Goal: Transaction & Acquisition: Obtain resource

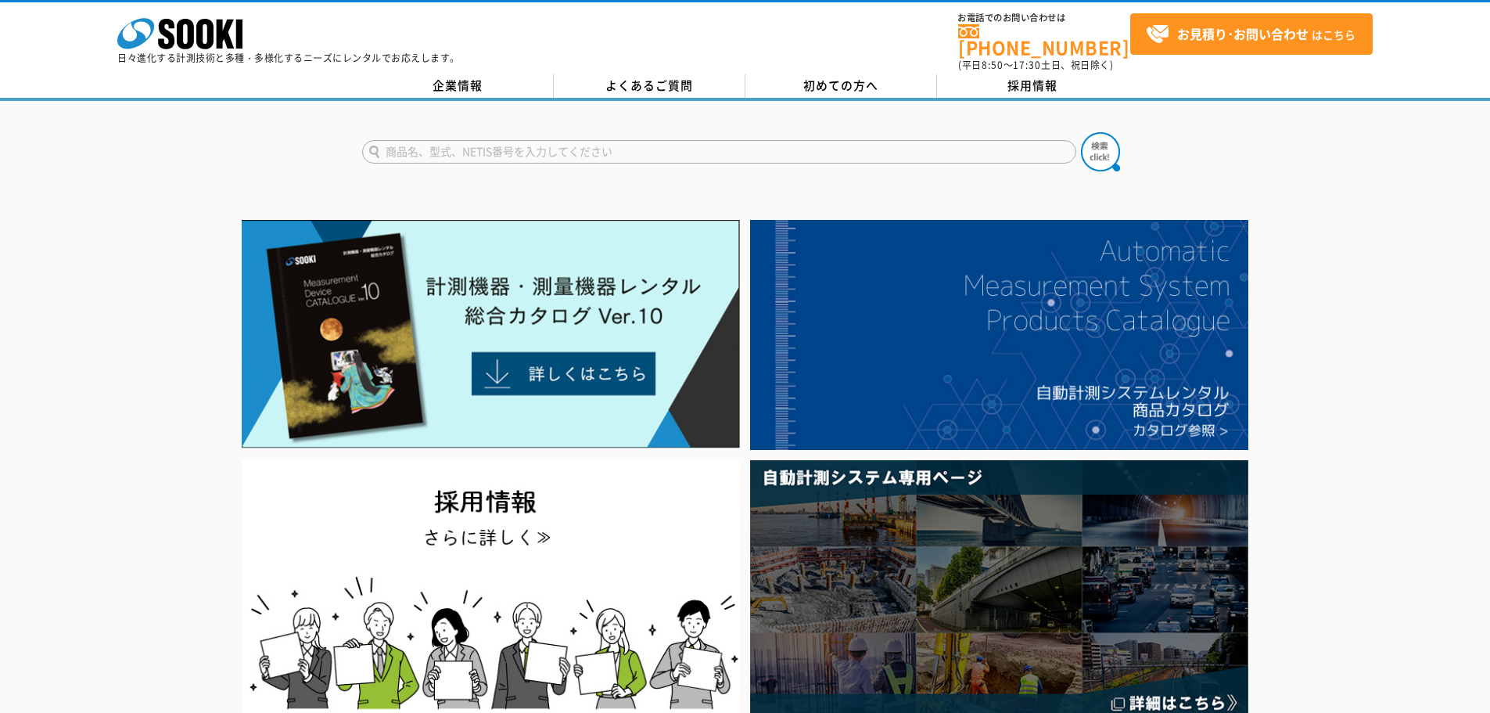
click at [512, 132] on form at bounding box center [745, 154] width 767 height 44
click at [512, 155] on form at bounding box center [745, 154] width 767 height 44
click at [520, 142] on input "text" at bounding box center [719, 151] width 714 height 23
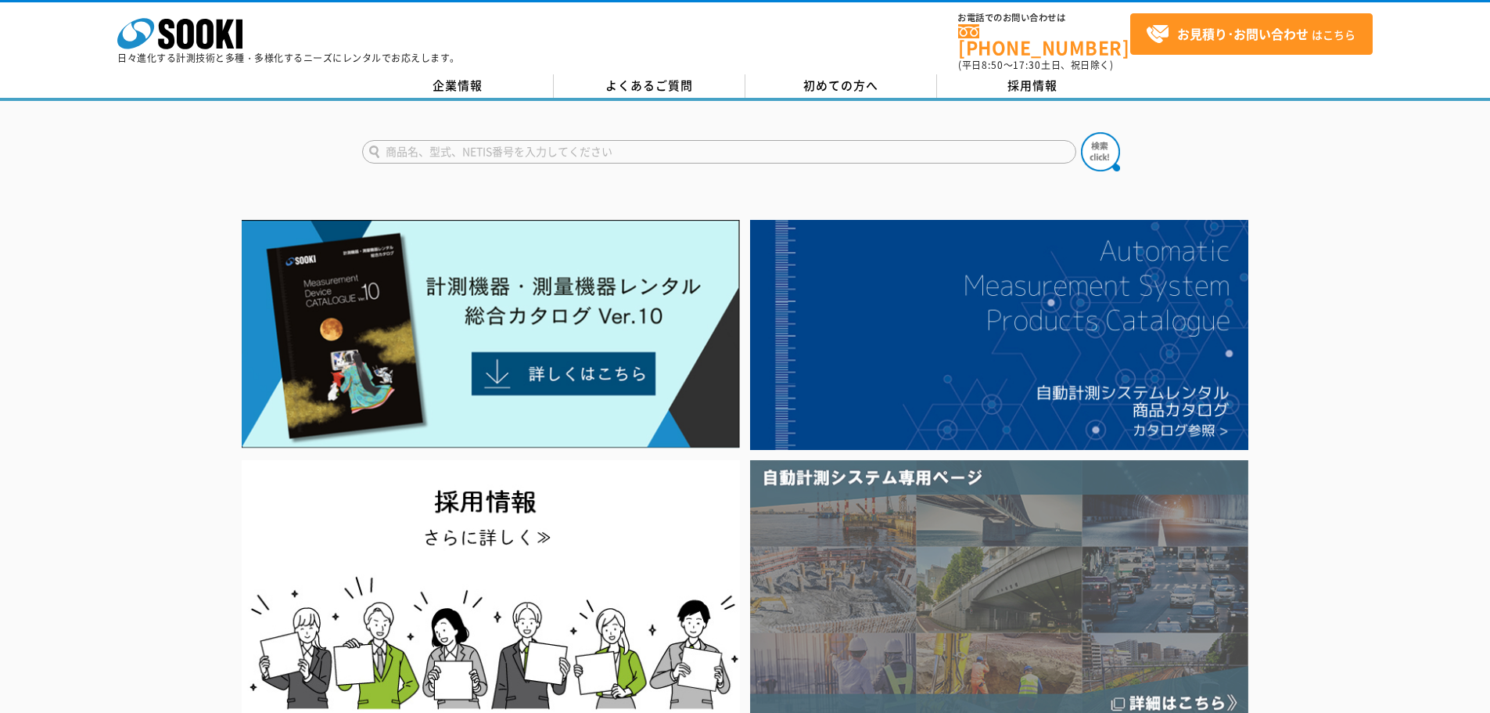
type input "商品名、型式、NETIS番号を入力してください"
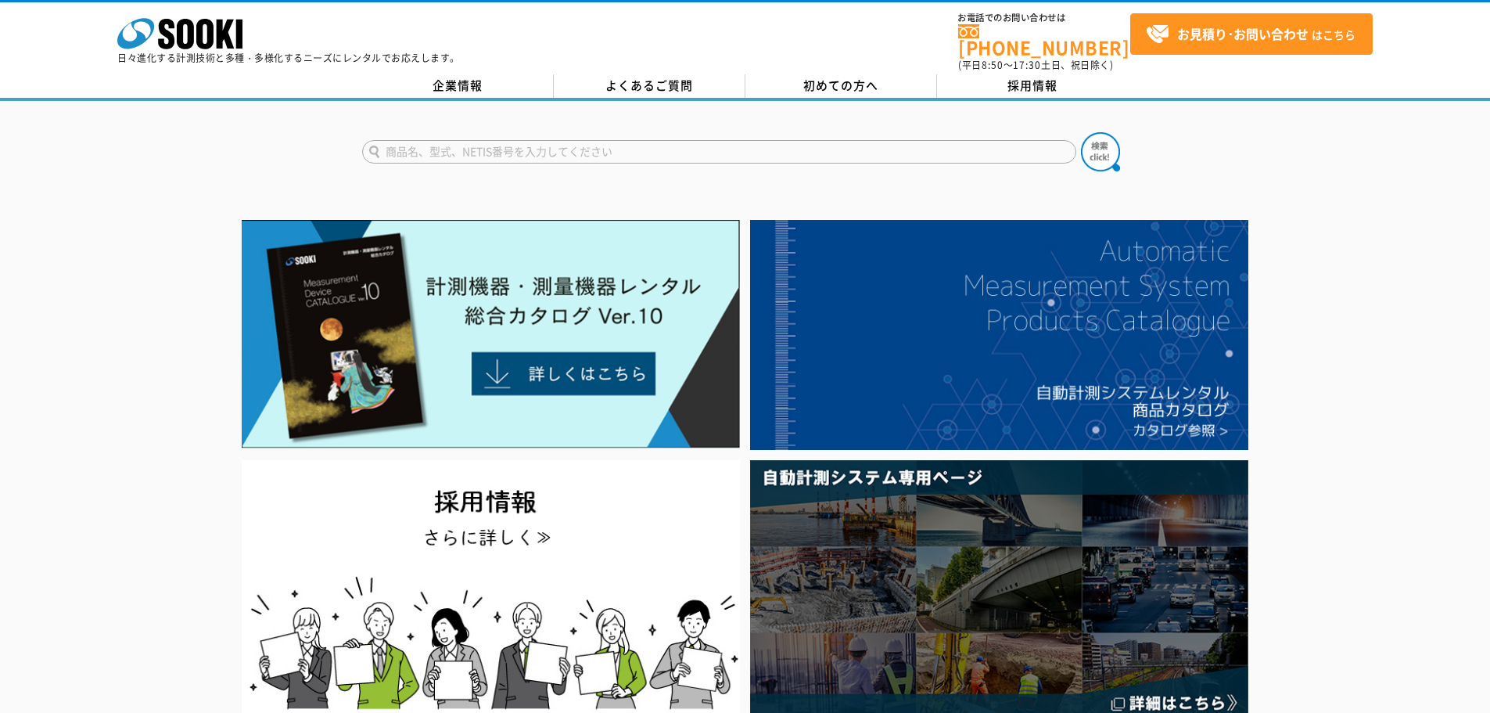
type input "商品名、型式、NETIS番号を入力してください"
click at [616, 132] on form "商品名、型式、NETIS番号を入力してください" at bounding box center [745, 154] width 767 height 44
click at [548, 144] on input "text" at bounding box center [719, 151] width 714 height 23
type input "商品名、型式、NETIS番号を入力してください"
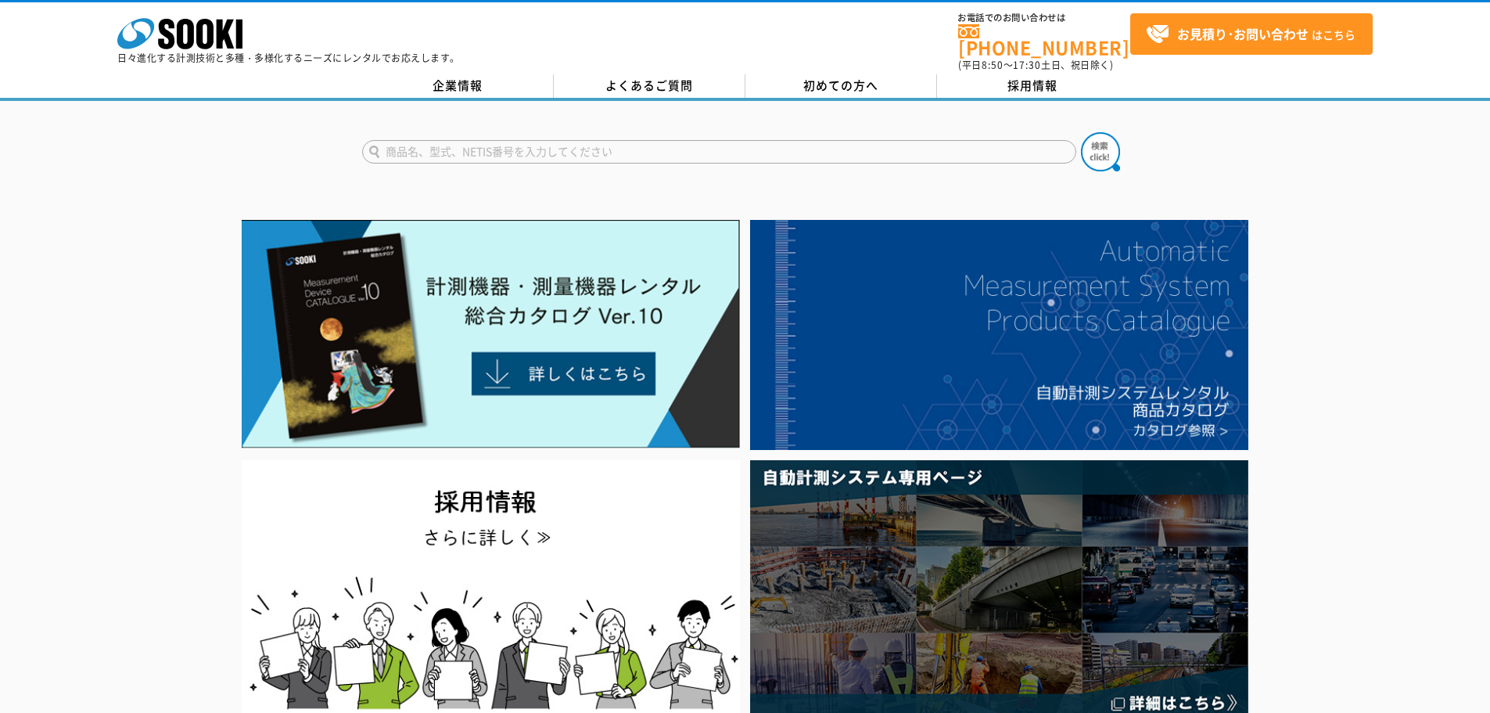
drag, startPoint x: 463, startPoint y: 135, endPoint x: 465, endPoint y: 153, distance: 18.1
click at [463, 140] on input "text" at bounding box center [719, 151] width 714 height 23
click at [465, 153] on input "text" at bounding box center [719, 151] width 714 height 23
type input "SOKW"
click at [1081, 132] on button at bounding box center [1100, 151] width 39 height 39
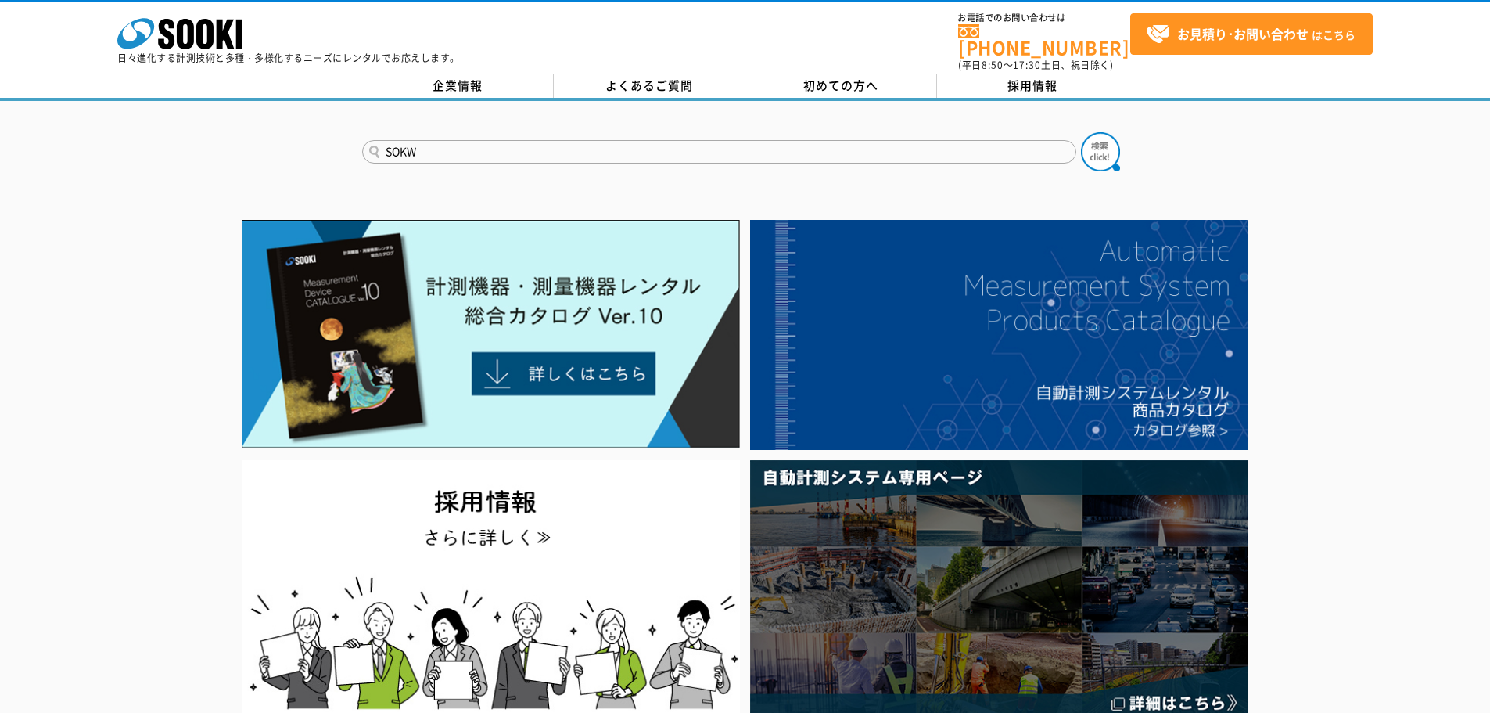
click at [1081, 132] on button at bounding box center [1100, 151] width 39 height 39
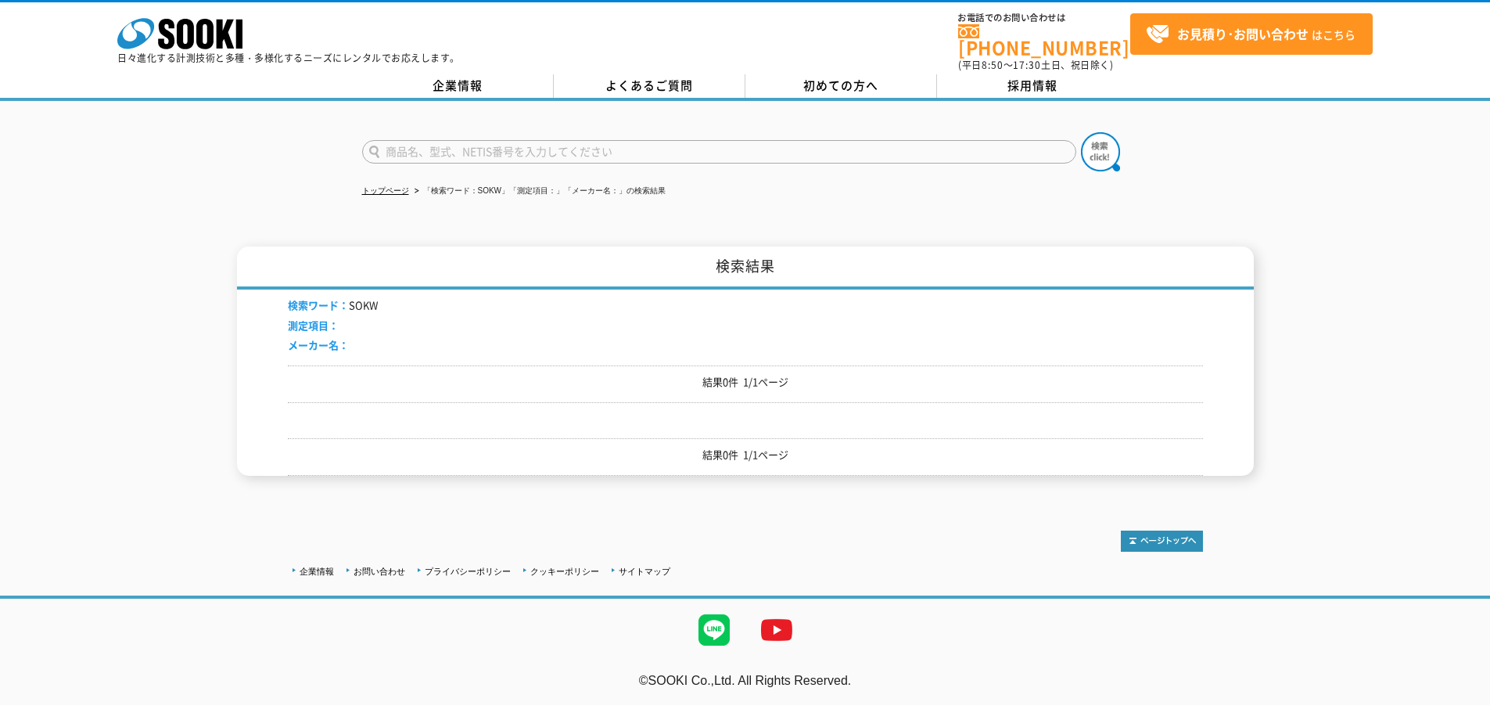
click at [473, 140] on input "text" at bounding box center [719, 151] width 714 height 23
type input "SOK-W"
click at [1081, 132] on button at bounding box center [1100, 151] width 39 height 39
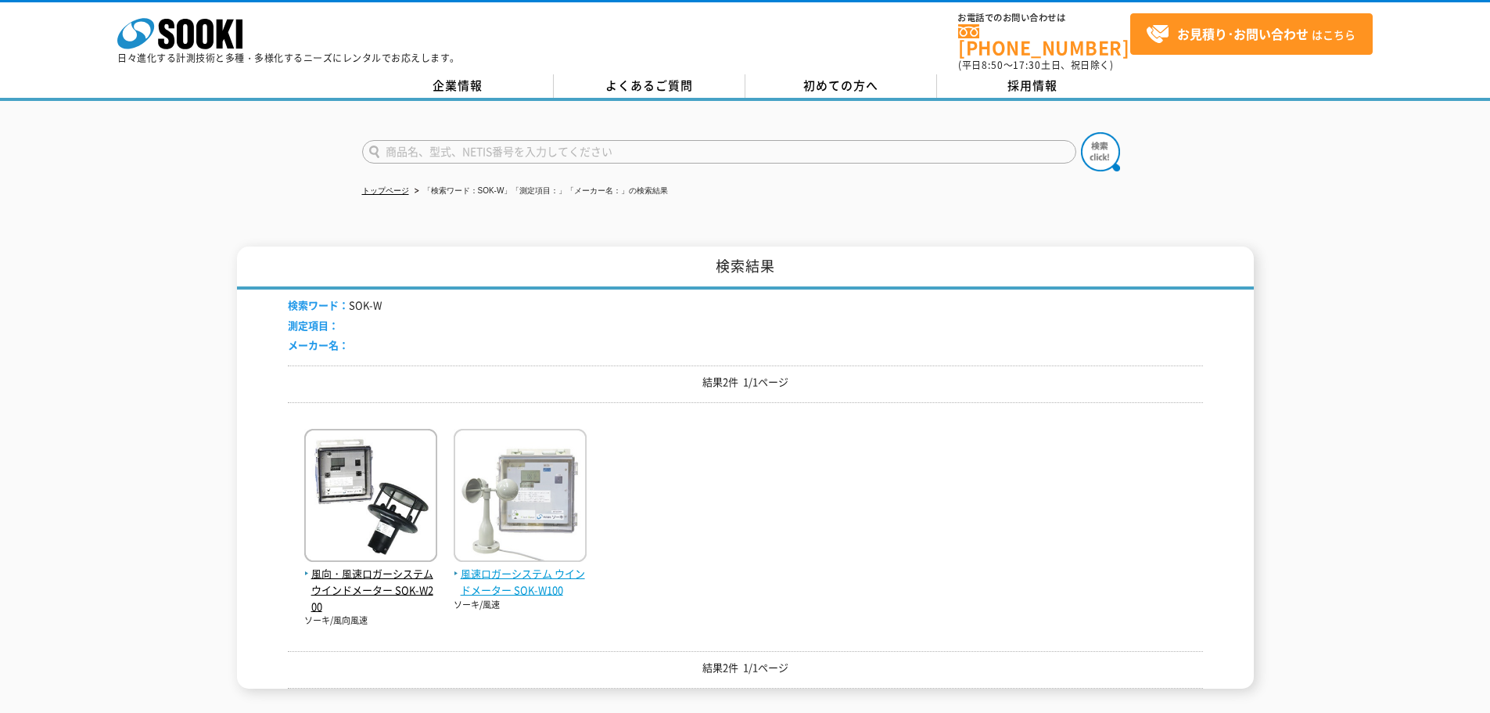
click at [487, 476] on img at bounding box center [520, 497] width 133 height 137
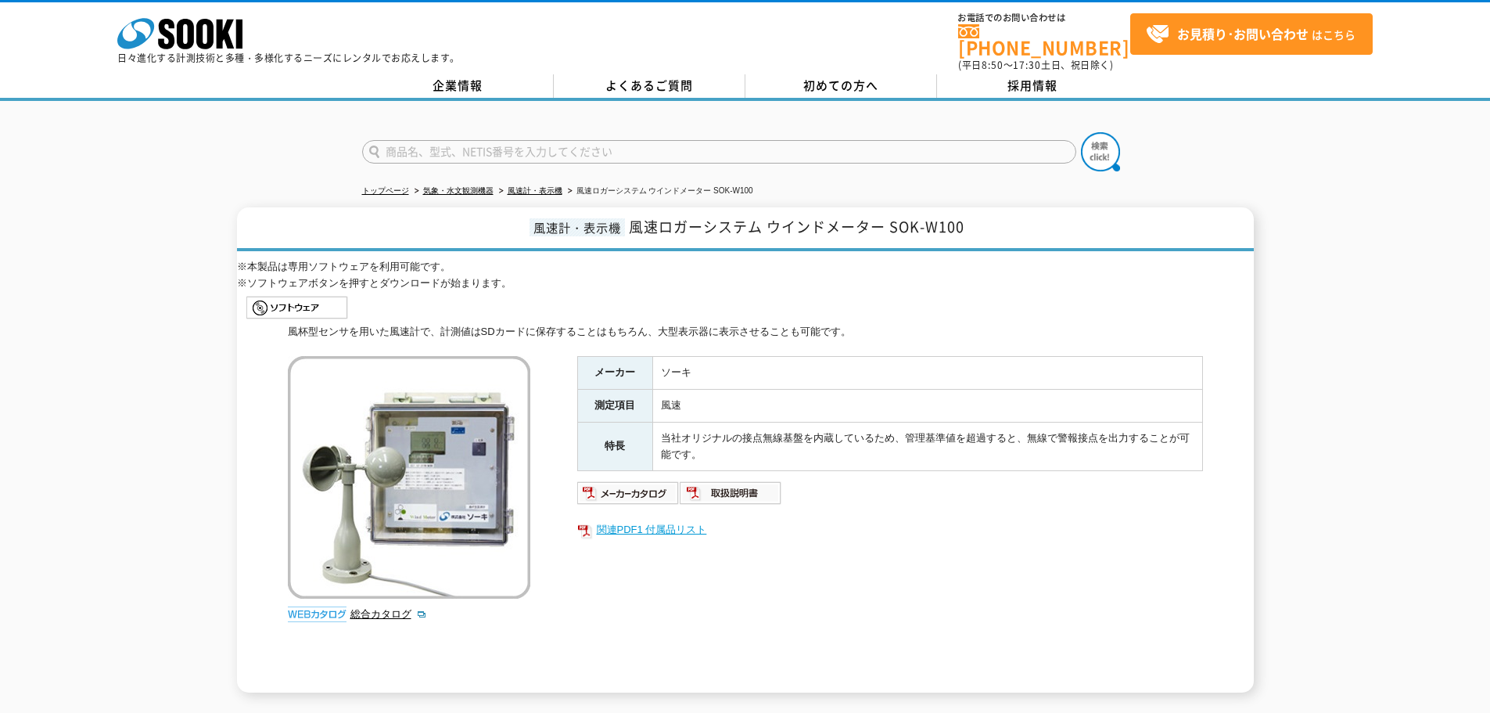
click at [635, 523] on link "関連PDF1 付属品リスト" at bounding box center [890, 529] width 626 height 20
